Goal: Task Accomplishment & Management: Manage account settings

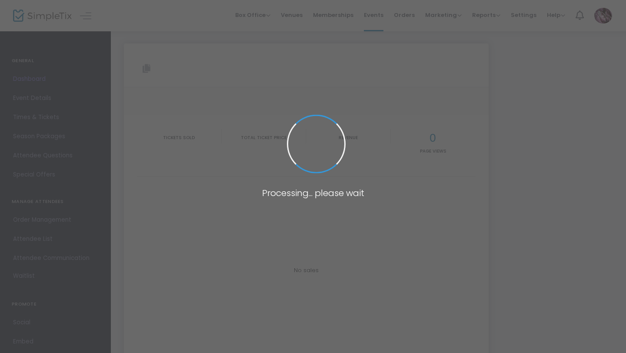
type input "[URL][DOMAIN_NAME]"
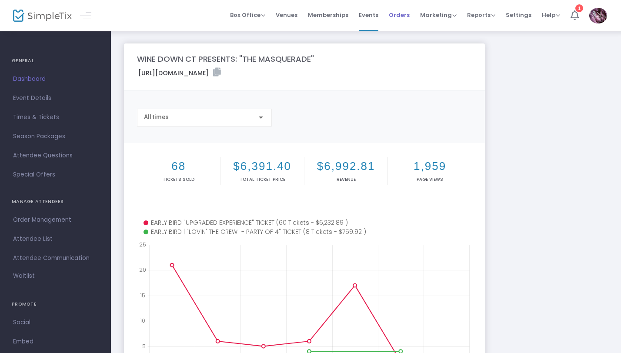
click at [410, 11] on span "Orders" at bounding box center [399, 15] width 21 height 22
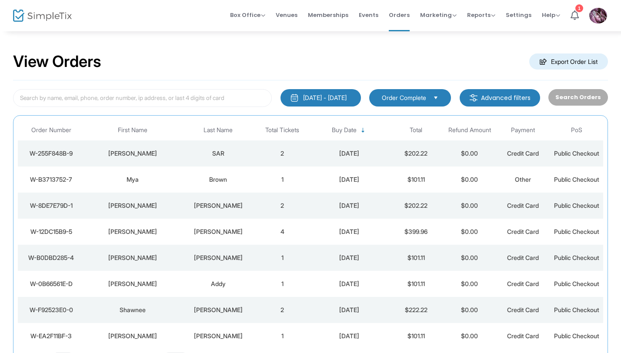
click at [135, 180] on div "Mya" at bounding box center [133, 179] width 92 height 9
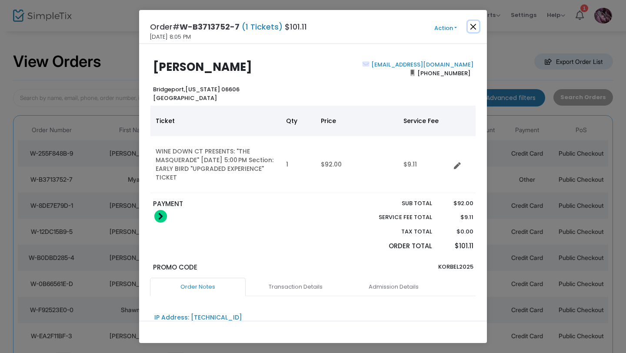
click at [475, 24] on button "Close" at bounding box center [473, 26] width 11 height 11
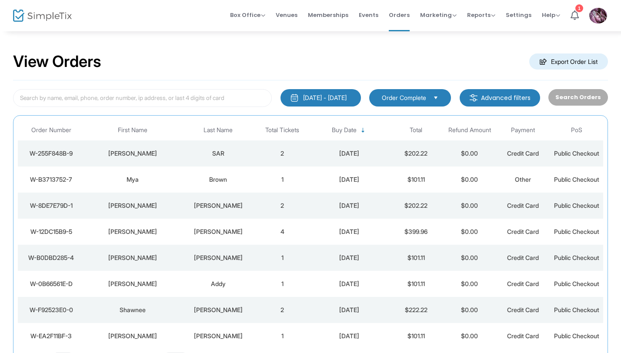
click at [136, 172] on td "Mya" at bounding box center [133, 180] width 96 height 26
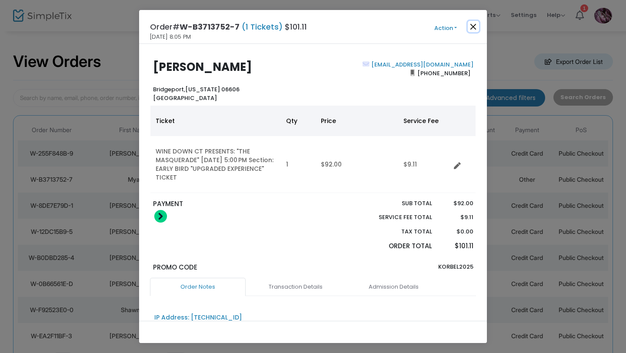
click at [473, 25] on button "Close" at bounding box center [473, 26] width 11 height 11
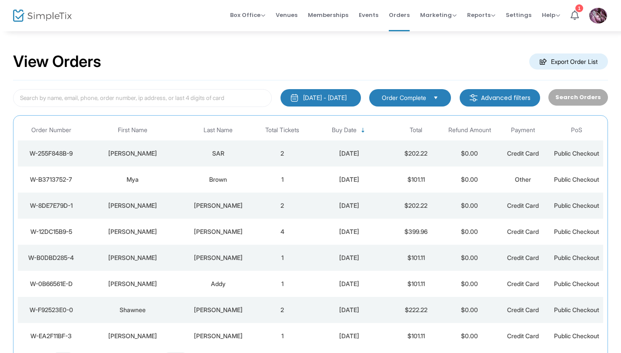
click at [137, 154] on div "[PERSON_NAME]" at bounding box center [133, 153] width 92 height 9
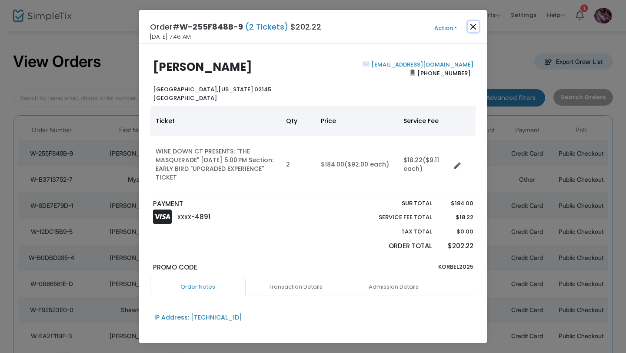
click at [471, 24] on button "Close" at bounding box center [473, 26] width 11 height 11
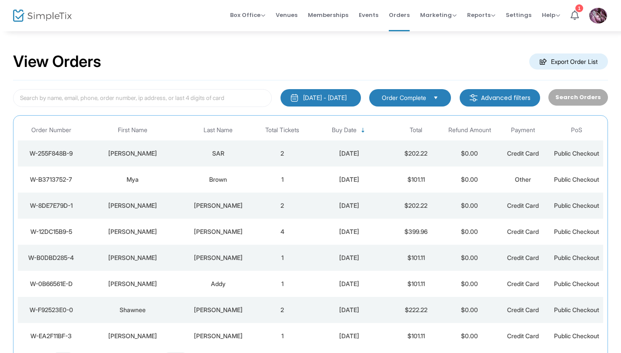
click at [135, 206] on div "[PERSON_NAME]" at bounding box center [133, 205] width 92 height 9
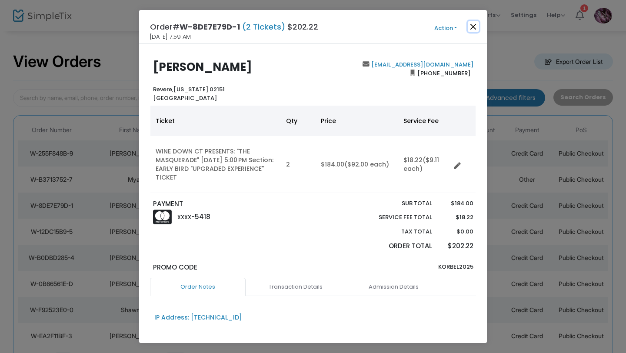
click at [474, 27] on button "Close" at bounding box center [473, 26] width 11 height 11
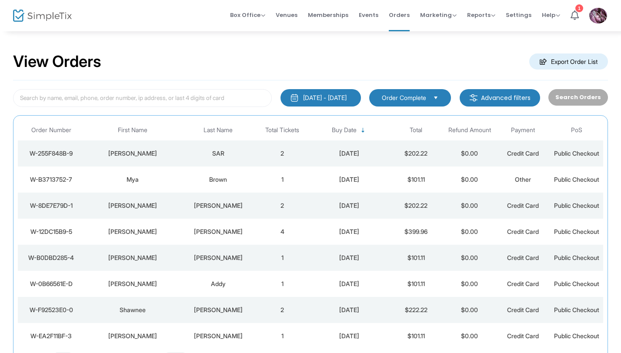
click at [220, 154] on div "SAR" at bounding box center [218, 153] width 70 height 9
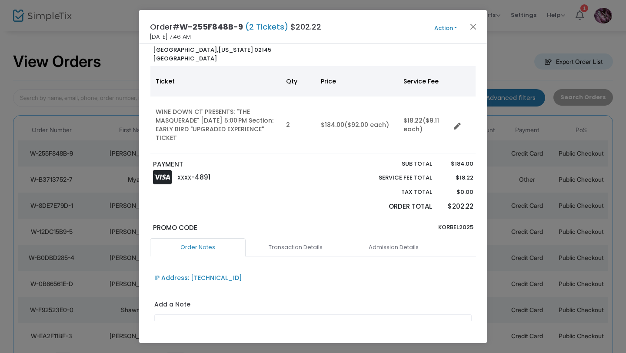
scroll to position [43, 0]
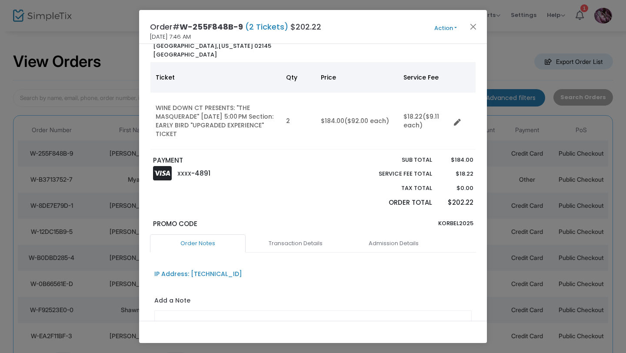
click at [209, 242] on link "Order Notes" at bounding box center [198, 243] width 96 height 18
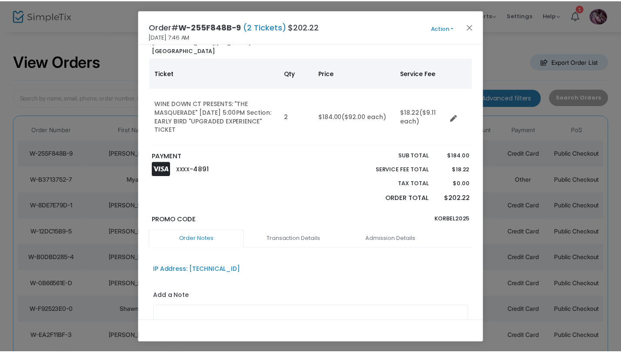
scroll to position [0, 0]
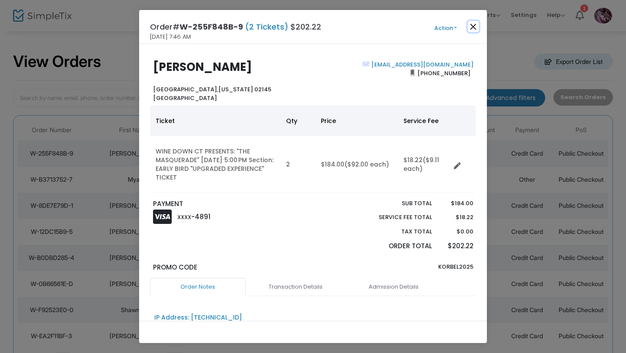
click at [471, 26] on button "Close" at bounding box center [473, 26] width 11 height 11
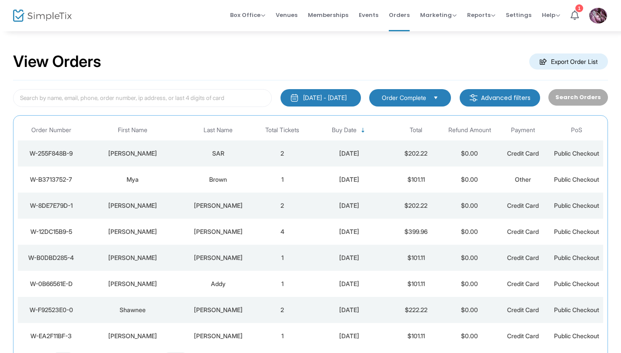
click at [221, 176] on div "Brown" at bounding box center [218, 179] width 70 height 9
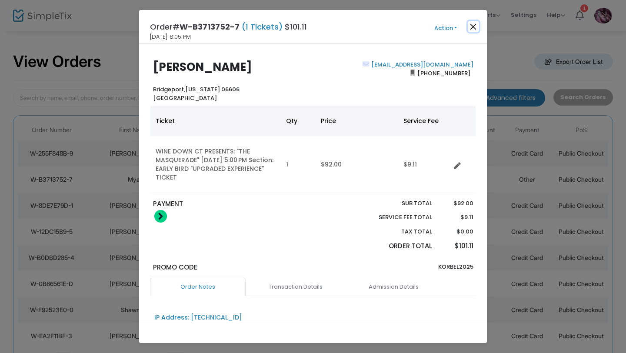
click at [473, 27] on button "Close" at bounding box center [473, 26] width 11 height 11
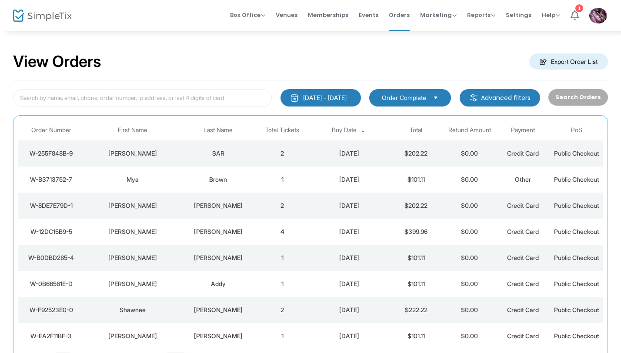
click at [40, 19] on img at bounding box center [42, 16] width 59 height 13
